Goal: Contribute content: Contribute content

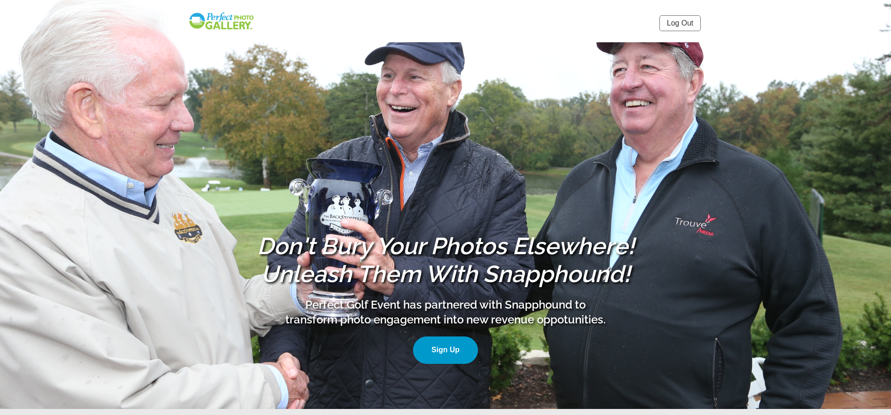
click at [675, 21] on link "Log Out" at bounding box center [680, 23] width 41 height 16
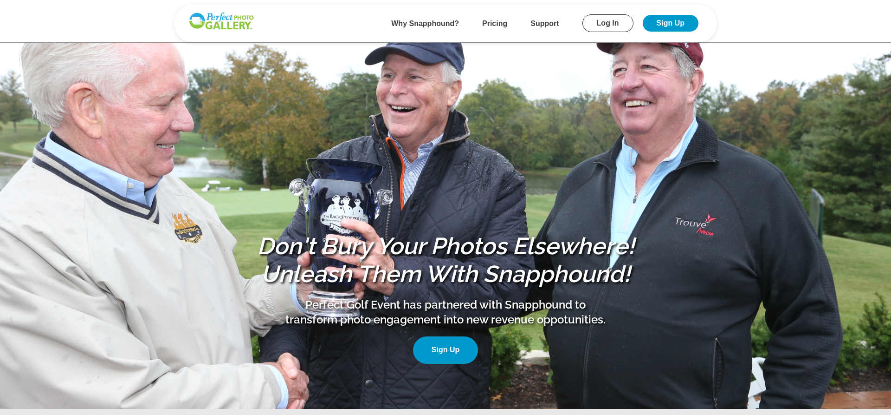
click at [601, 25] on link "Log In" at bounding box center [608, 23] width 51 height 18
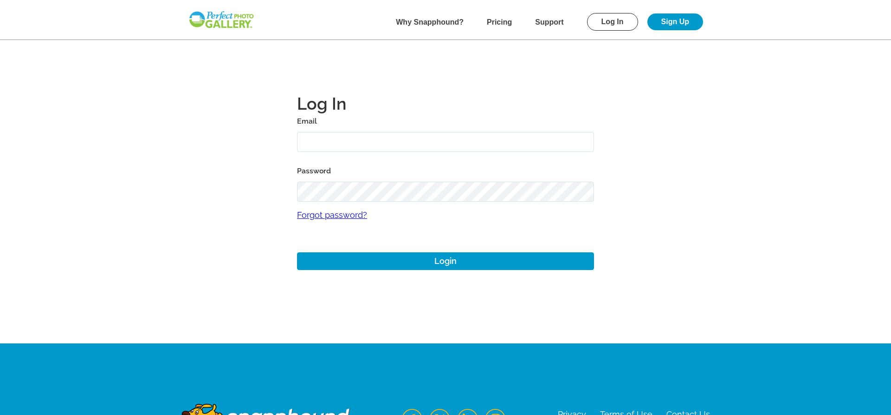
type input "[PERSON_NAME][EMAIL_ADDRESS][DOMAIN_NAME]"
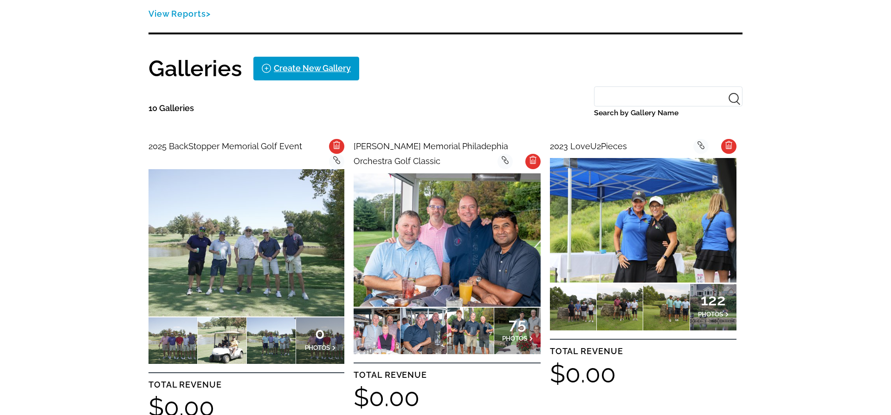
scroll to position [210, 0]
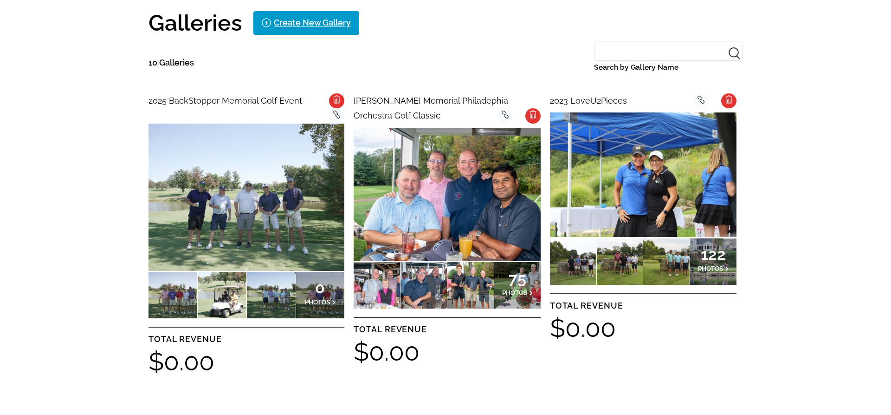
click at [224, 184] on img at bounding box center [247, 196] width 196 height 147
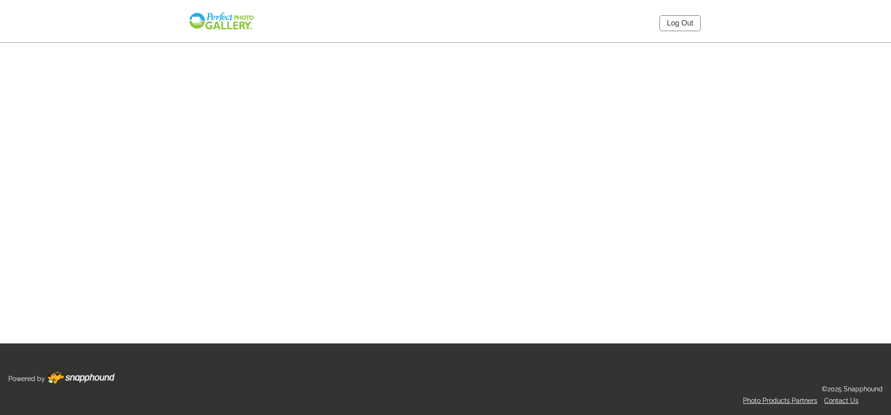
select select "onlyShowInGallery"
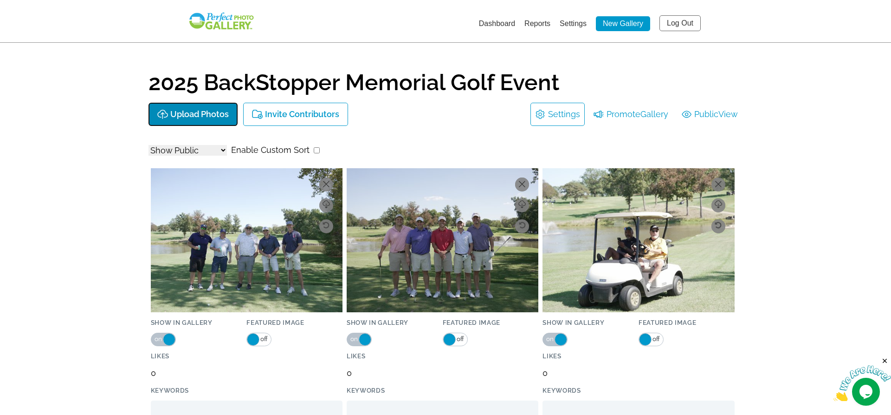
click at [193, 115] on p "Upload Photos" at bounding box center [199, 115] width 58 height 10
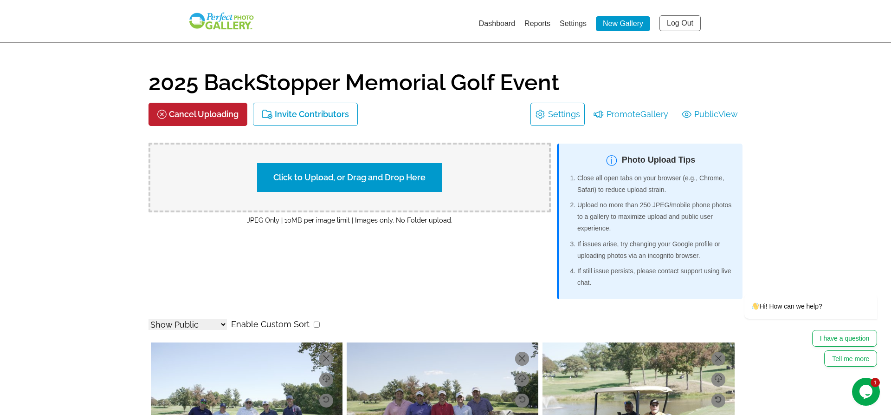
click at [314, 177] on label "Click to Upload, or Drag and Drop Here" at bounding box center [349, 177] width 185 height 29
click at [426, 177] on input "Click to Upload, or Drag and Drop Here" at bounding box center [513, 176] width 174 height 13
type input "C:\fakepath\DSC03881.JPG"
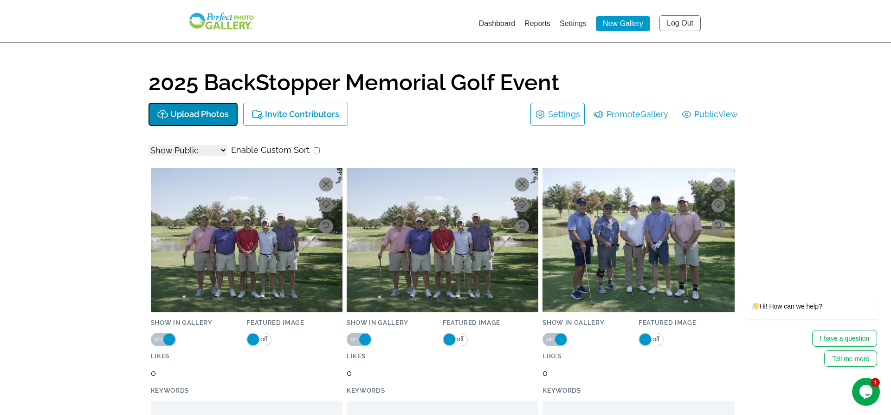
click at [182, 115] on p "Upload Photos" at bounding box center [199, 115] width 58 height 10
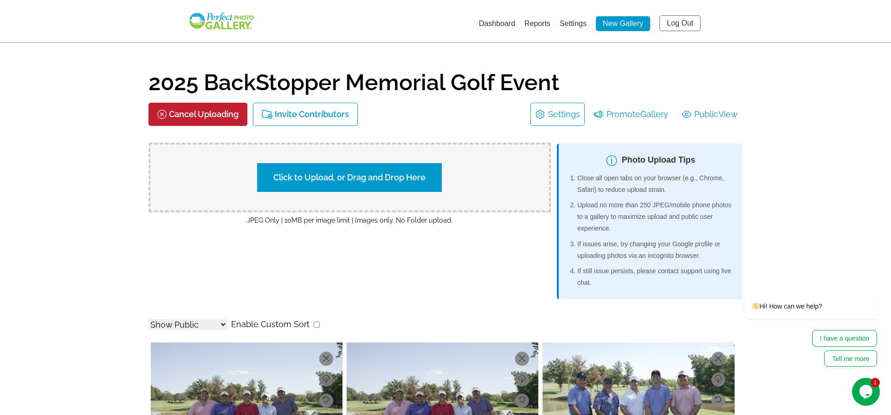
click at [394, 176] on label "Click to Upload, or Drag and Drop Here" at bounding box center [349, 177] width 185 height 29
click at [426, 176] on input "Click to Upload, or Drag and Drop Here" at bounding box center [513, 176] width 174 height 13
type input "C:\fakepath\DSC03945.JPG"
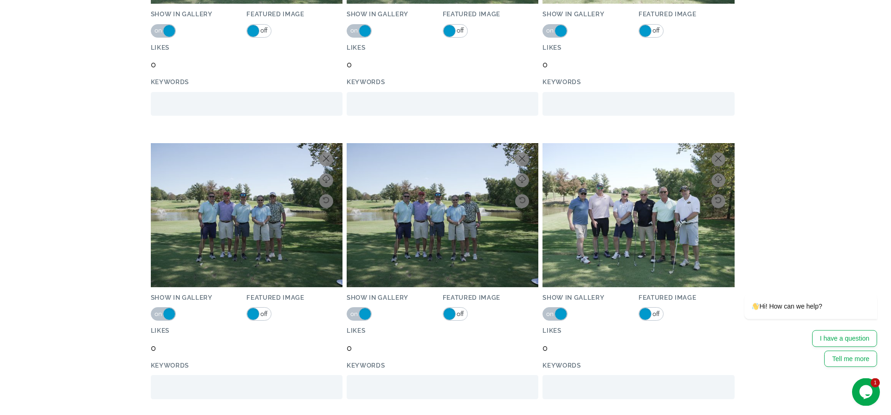
scroll to position [18, 0]
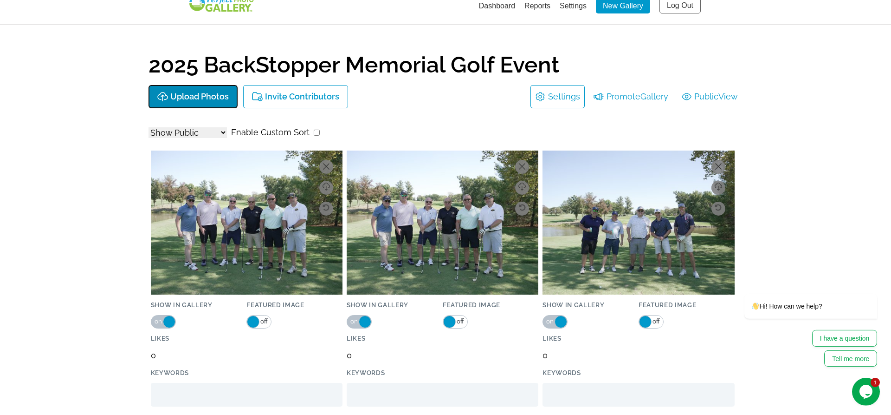
click at [211, 97] on p "Upload Photos" at bounding box center [199, 97] width 58 height 10
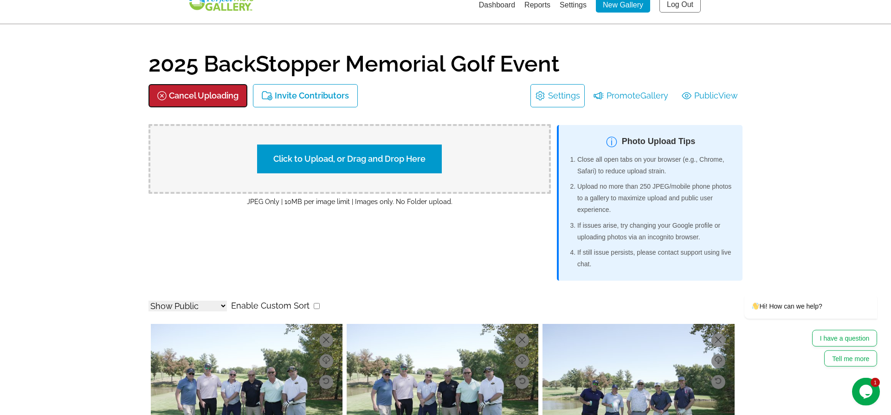
scroll to position [0, 0]
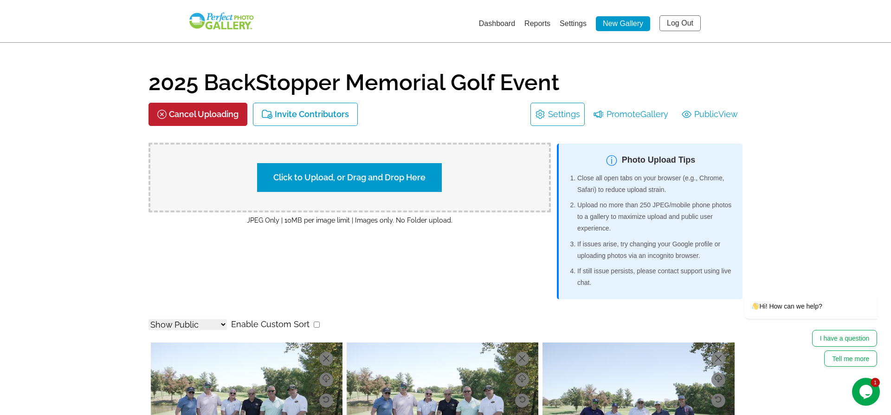
click at [330, 176] on label "Click to Upload, or Drag and Drop Here" at bounding box center [349, 177] width 185 height 29
click at [426, 176] on input "Click to Upload, or Drag and Drop Here" at bounding box center [513, 176] width 174 height 13
type input "C:\fakepath\DSC03983.JPG"
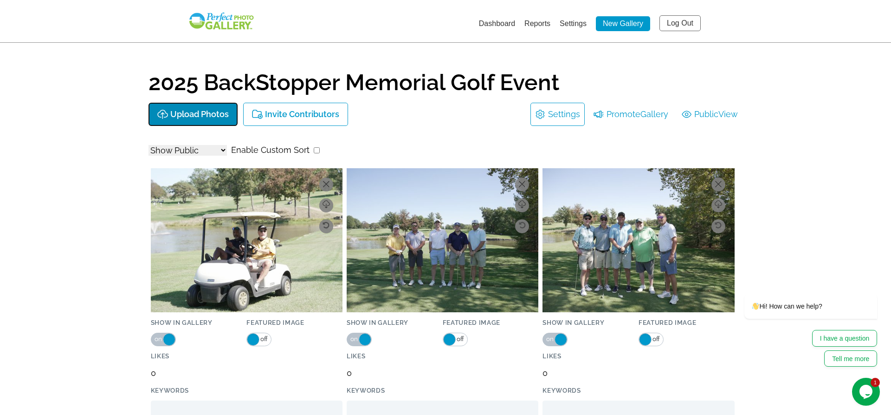
click at [208, 111] on p "Upload Photos" at bounding box center [199, 115] width 58 height 10
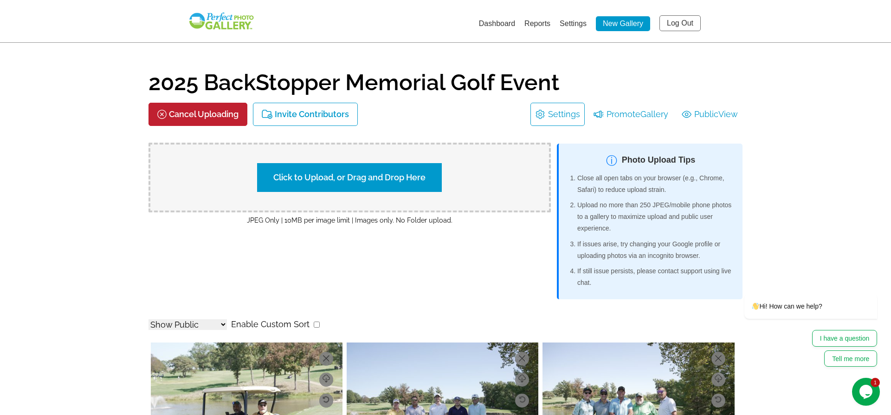
click at [395, 174] on label "Click to Upload, or Drag and Drop Here" at bounding box center [349, 177] width 185 height 29
click at [426, 174] on input "Click to Upload, or Drag and Drop Here" at bounding box center [513, 176] width 174 height 13
type input "C:\fakepath\DSC03991.JPG"
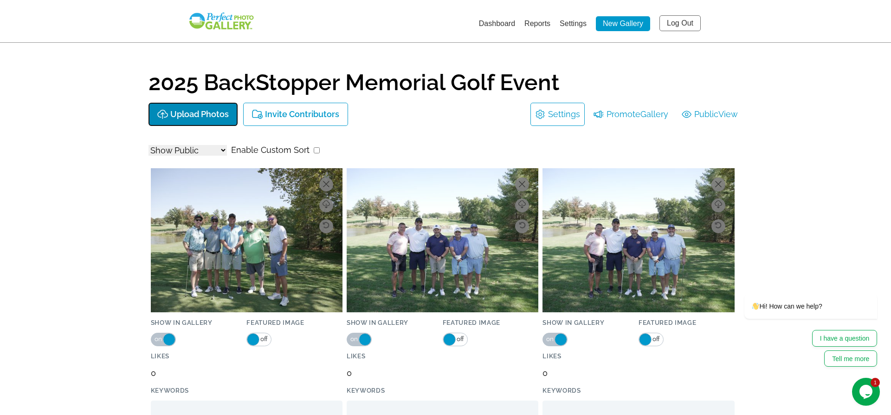
click at [176, 112] on p "Upload Photos" at bounding box center [199, 115] width 58 height 10
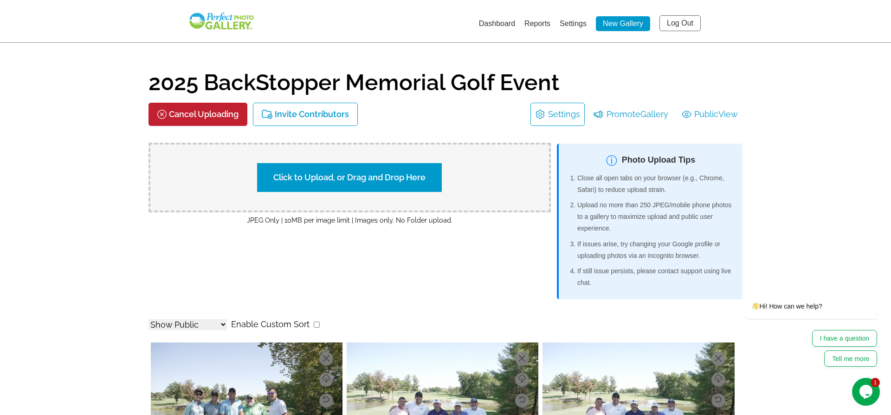
click at [349, 182] on label "Click to Upload, or Drag and Drop Here" at bounding box center [349, 177] width 185 height 29
click at [426, 182] on input "Click to Upload, or Drag and Drop Here" at bounding box center [513, 176] width 174 height 13
type input "C:\fakepath\DSC04054.JPG"
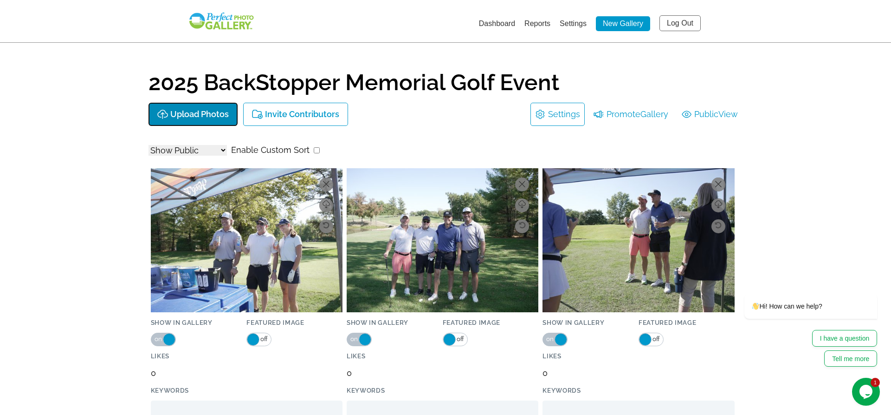
click at [181, 116] on p "Upload Photos" at bounding box center [199, 115] width 58 height 10
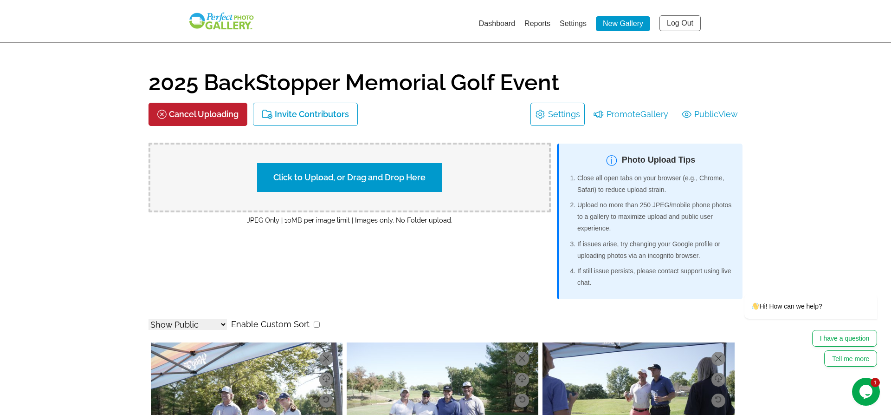
click at [429, 177] on label "Click to Upload, or Drag and Drop Here" at bounding box center [349, 177] width 185 height 29
click at [429, 177] on input "Click to Upload, or Drag and Drop Here" at bounding box center [513, 176] width 174 height 13
type input "C:\fakepath\DSC04122.JPG"
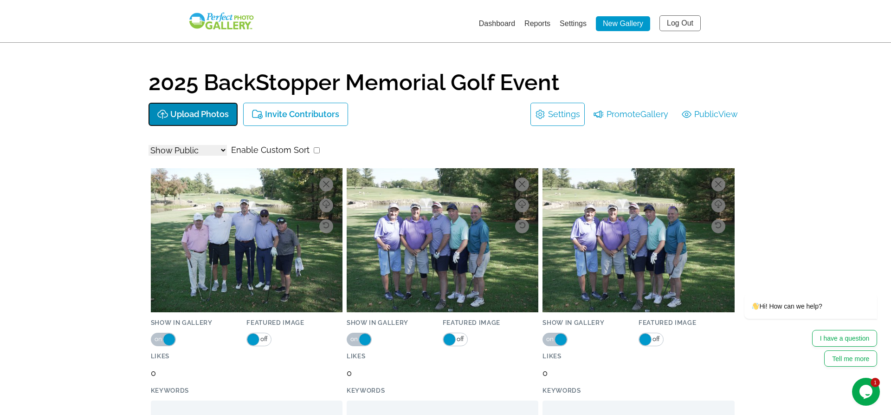
click at [175, 111] on p "Upload Photos" at bounding box center [199, 115] width 58 height 10
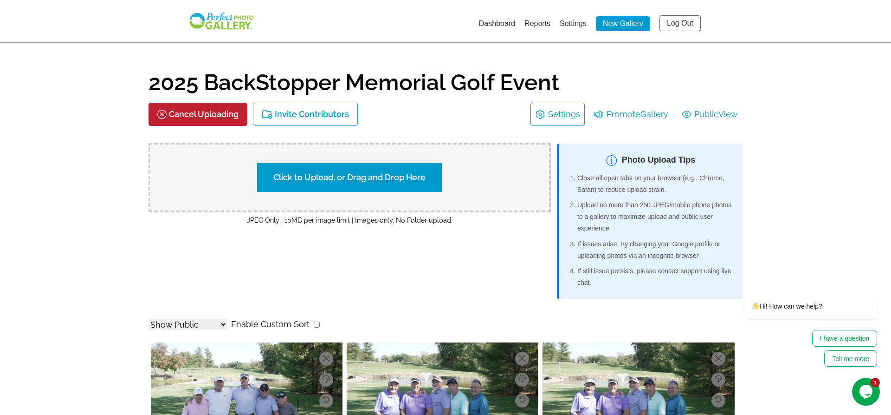
click at [326, 180] on label "Click to Upload, or Drag and Drop Here" at bounding box center [349, 177] width 185 height 29
click at [426, 180] on input "Click to Upload, or Drag and Drop Here" at bounding box center [513, 176] width 174 height 13
type input "C:\fakepath\DSC04175.JPG"
